Goal: Task Accomplishment & Management: Manage account settings

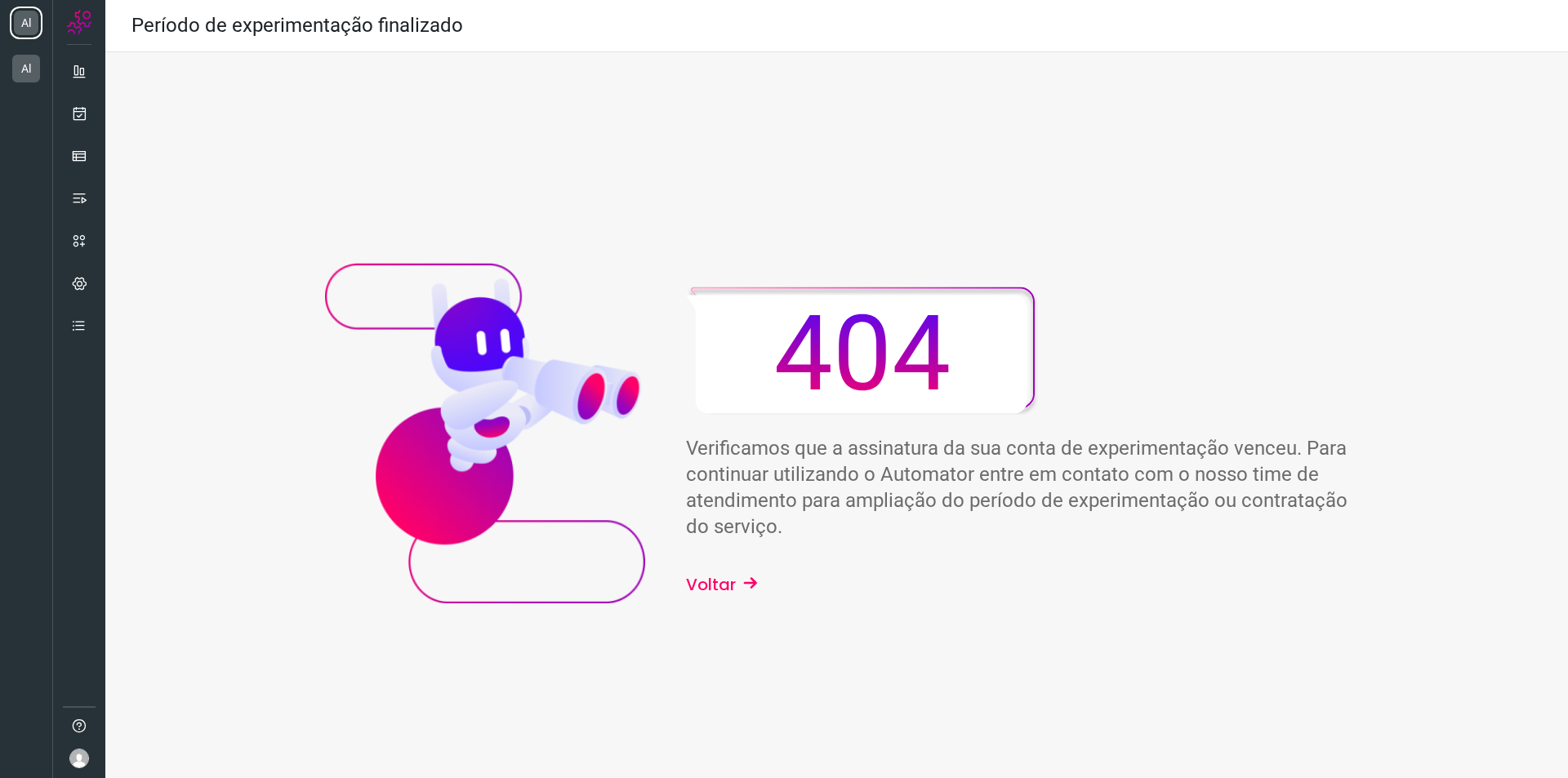
click at [75, 752] on img at bounding box center [79, 758] width 20 height 20
click at [185, 714] on div "Agente: 148123" at bounding box center [223, 717] width 199 height 16
click at [179, 720] on div "Agente: 148123" at bounding box center [223, 717] width 199 height 16
click at [285, 712] on div "Verificamos que a assinatura da sua conta de experimentação venceu. Para contin…" at bounding box center [837, 442] width 1463 height 778
click at [28, 76] on li "Al" at bounding box center [26, 69] width 33 height 32
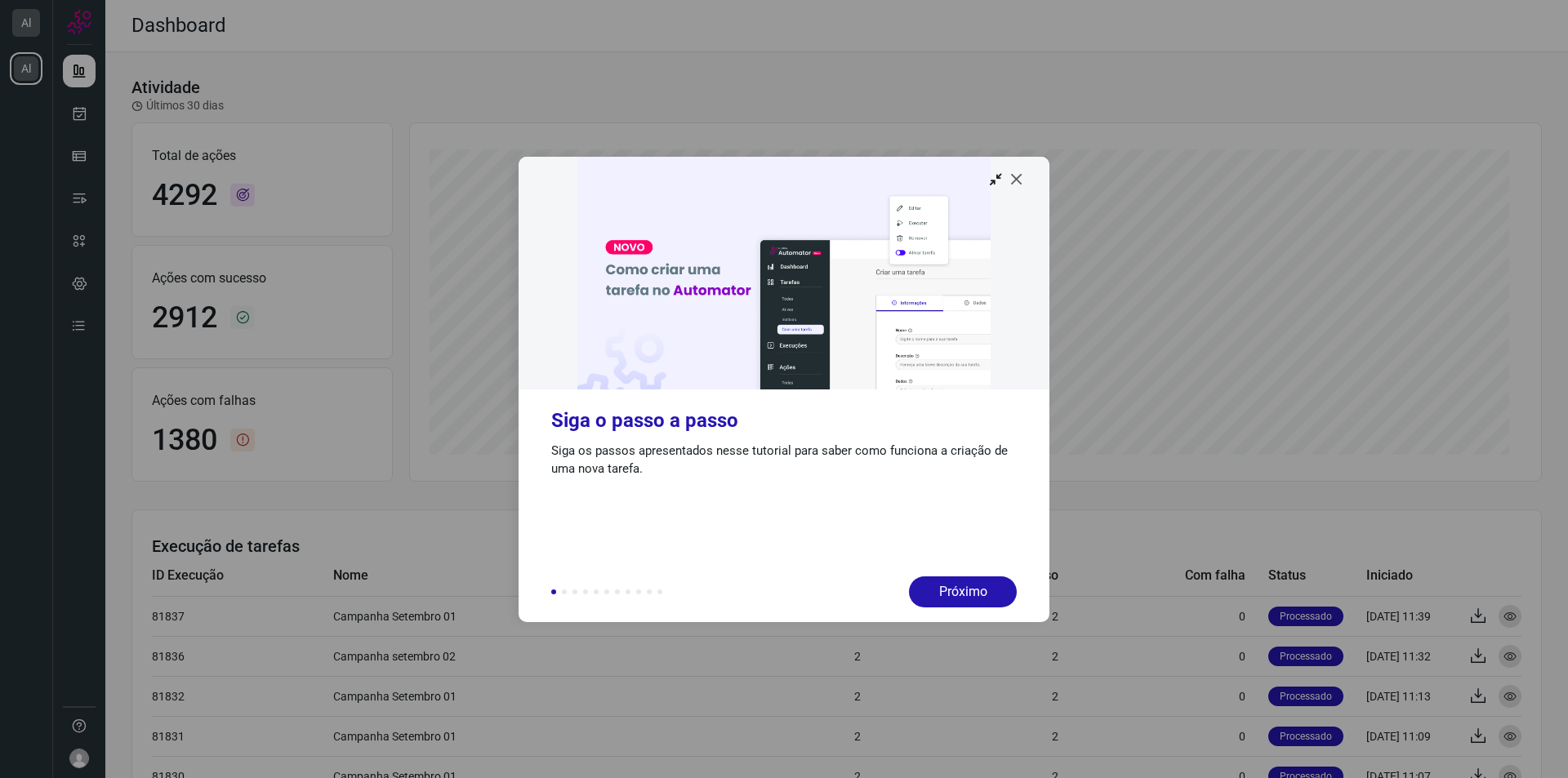
click at [1019, 178] on icon at bounding box center [1016, 179] width 16 height 16
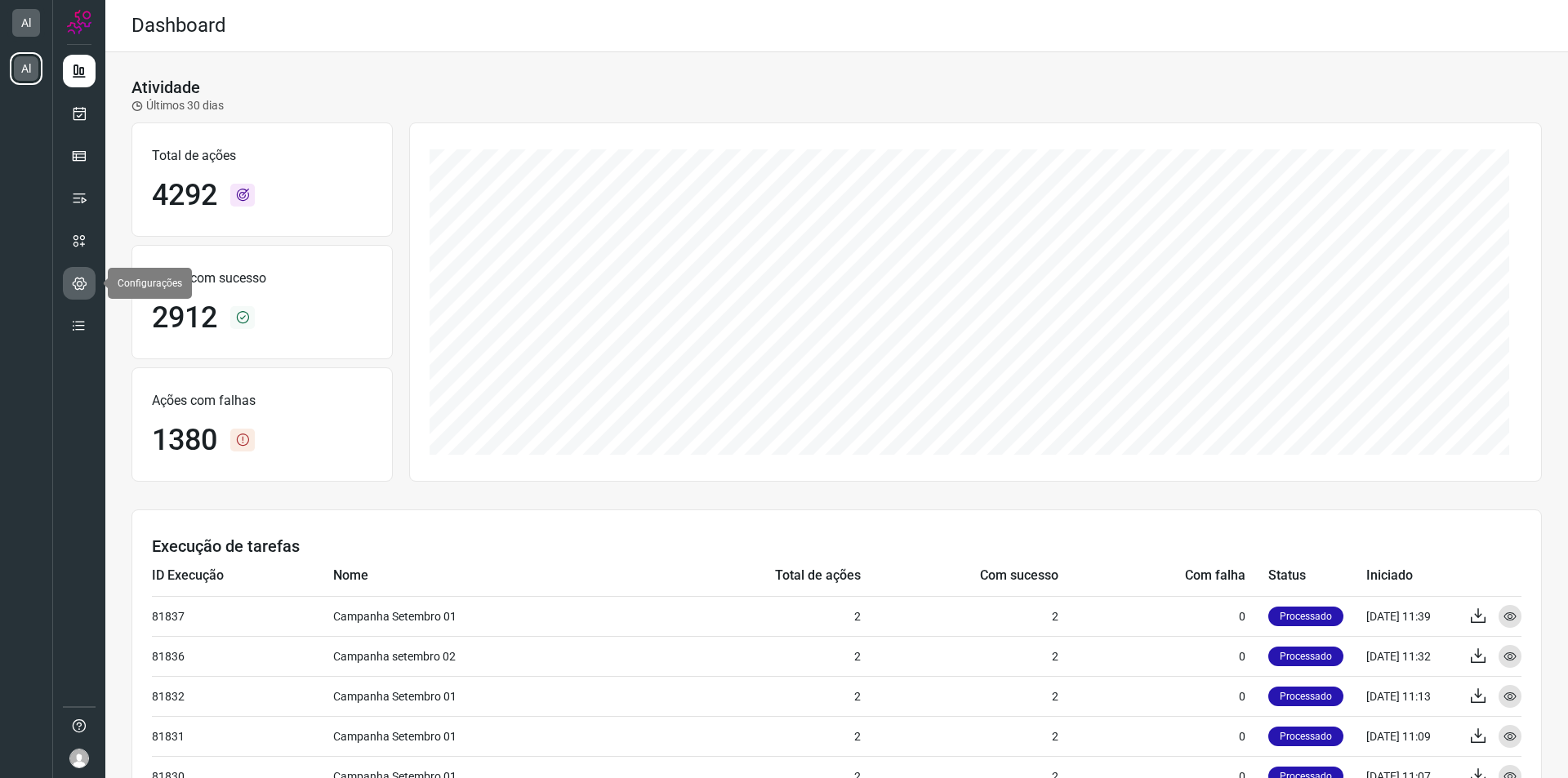
click at [88, 287] on link at bounding box center [79, 283] width 33 height 32
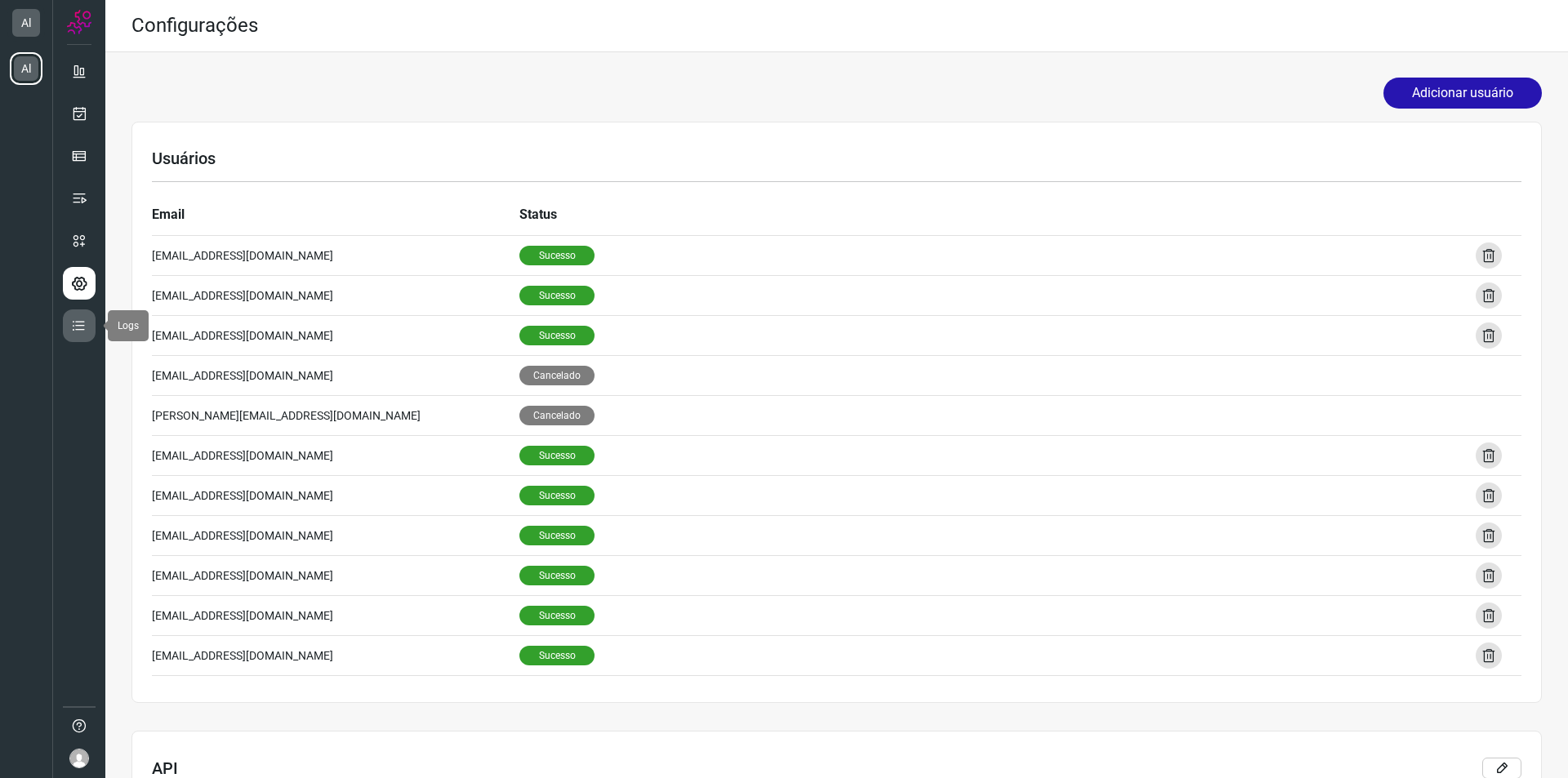
click at [70, 328] on link at bounding box center [79, 326] width 33 height 32
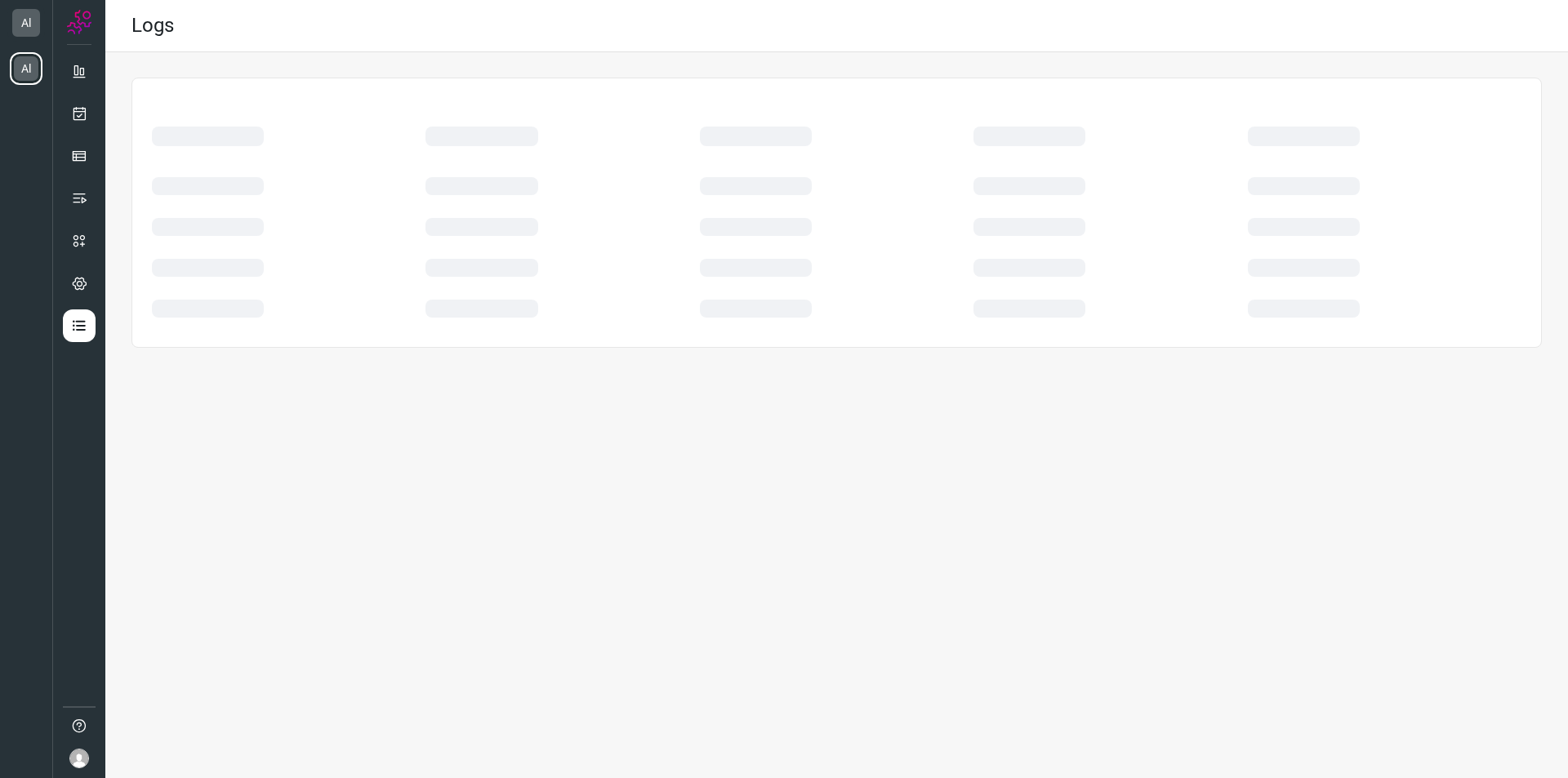
click at [76, 759] on img at bounding box center [79, 758] width 20 height 20
click at [179, 680] on ul "[PERSON_NAME] Dos [PERSON_NAME] Empresa: 351700 Agente: 148123 Sair" at bounding box center [222, 709] width 238 height 132
click at [585, 634] on div "Logs" at bounding box center [837, 389] width 1463 height 778
click at [79, 288] on icon at bounding box center [79, 283] width 15 height 16
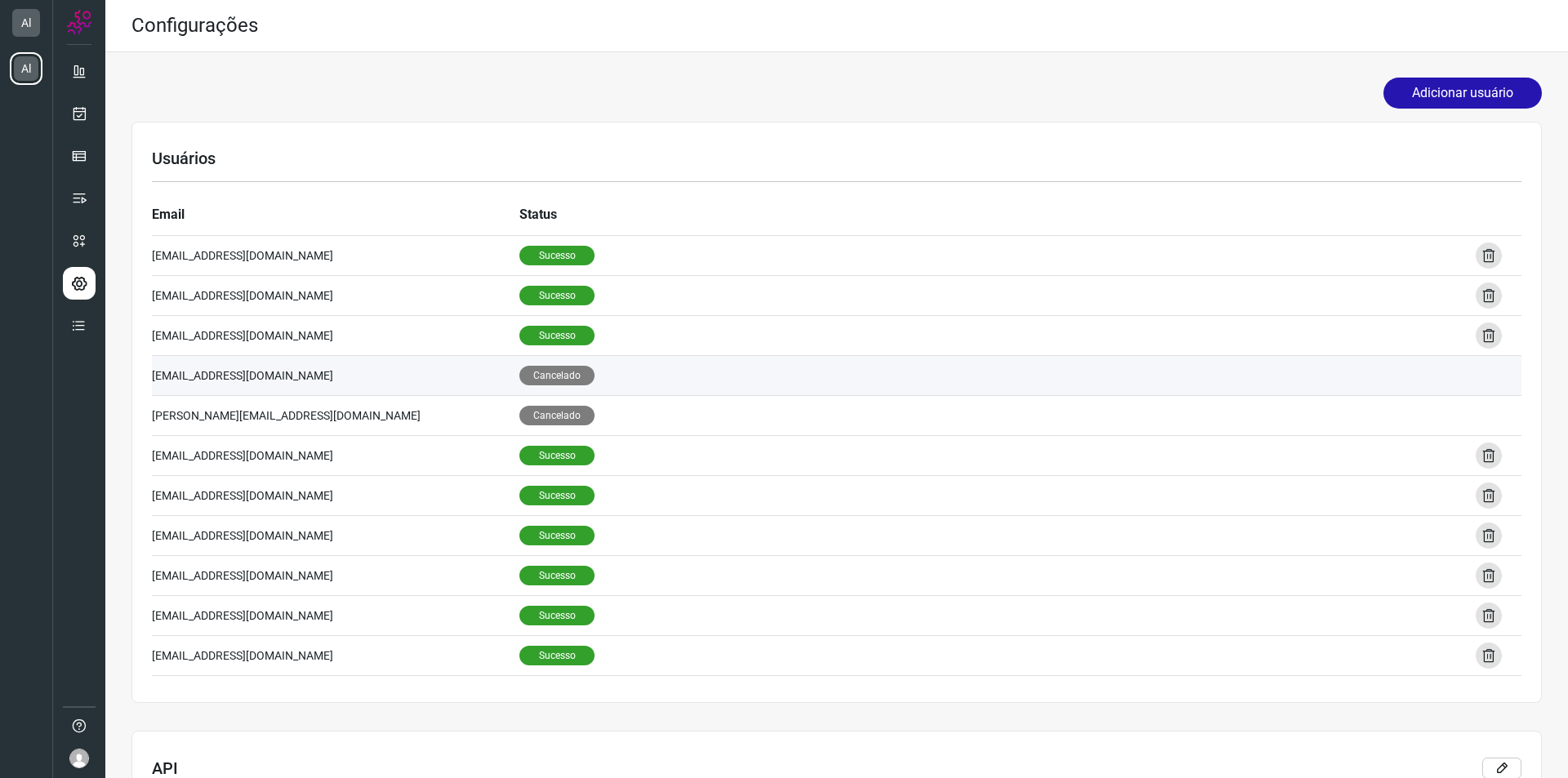
drag, startPoint x: 329, startPoint y: 370, endPoint x: 153, endPoint y: 367, distance: 176.0
click at [153, 367] on td "[EMAIL_ADDRESS][DOMAIN_NAME]" at bounding box center [336, 376] width 367 height 40
